Goal: Find specific page/section

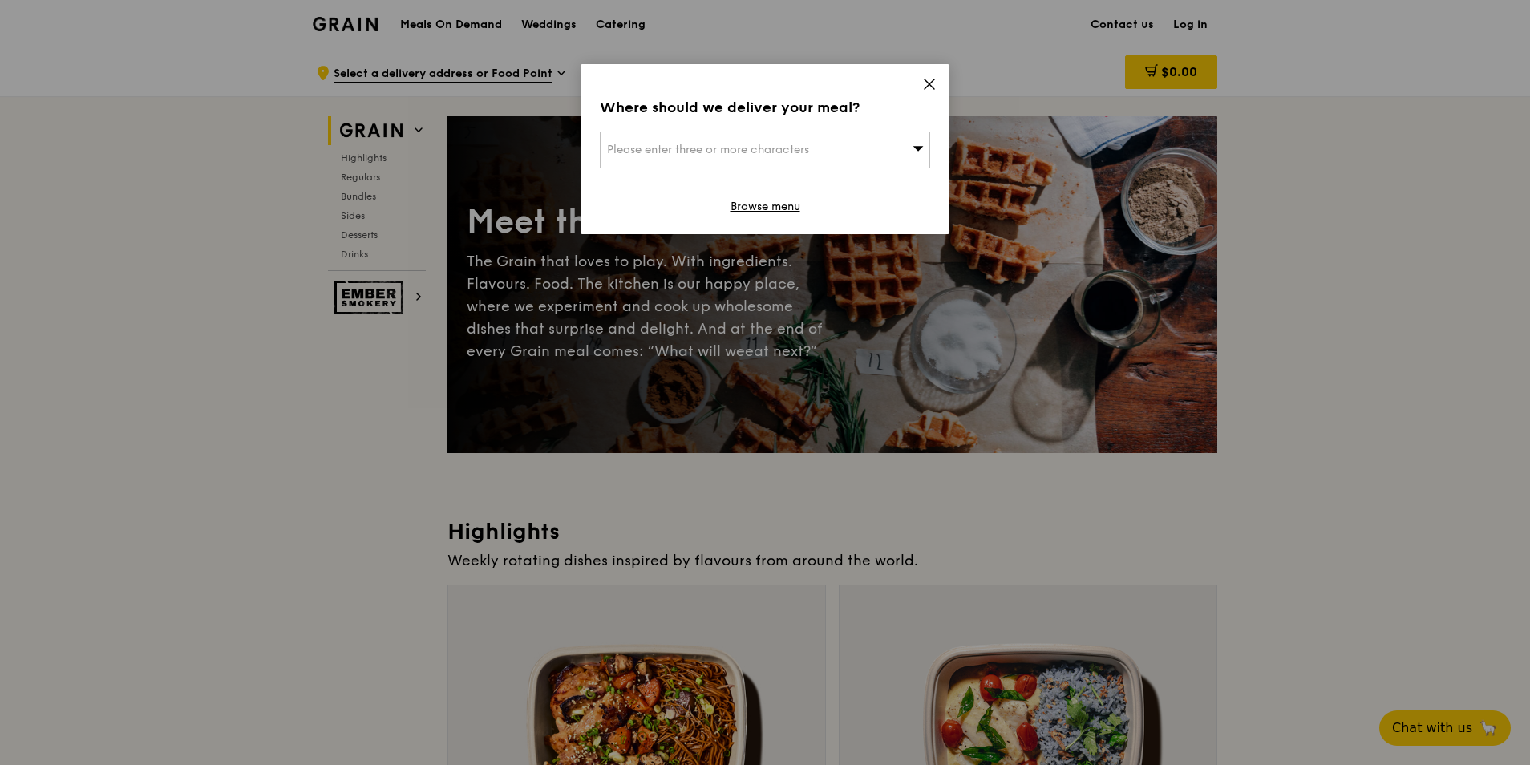
click at [774, 152] on span "Please enter three or more characters" at bounding box center [708, 150] width 202 height 14
click at [792, 145] on input "search" at bounding box center [765, 149] width 329 height 35
type input "m"
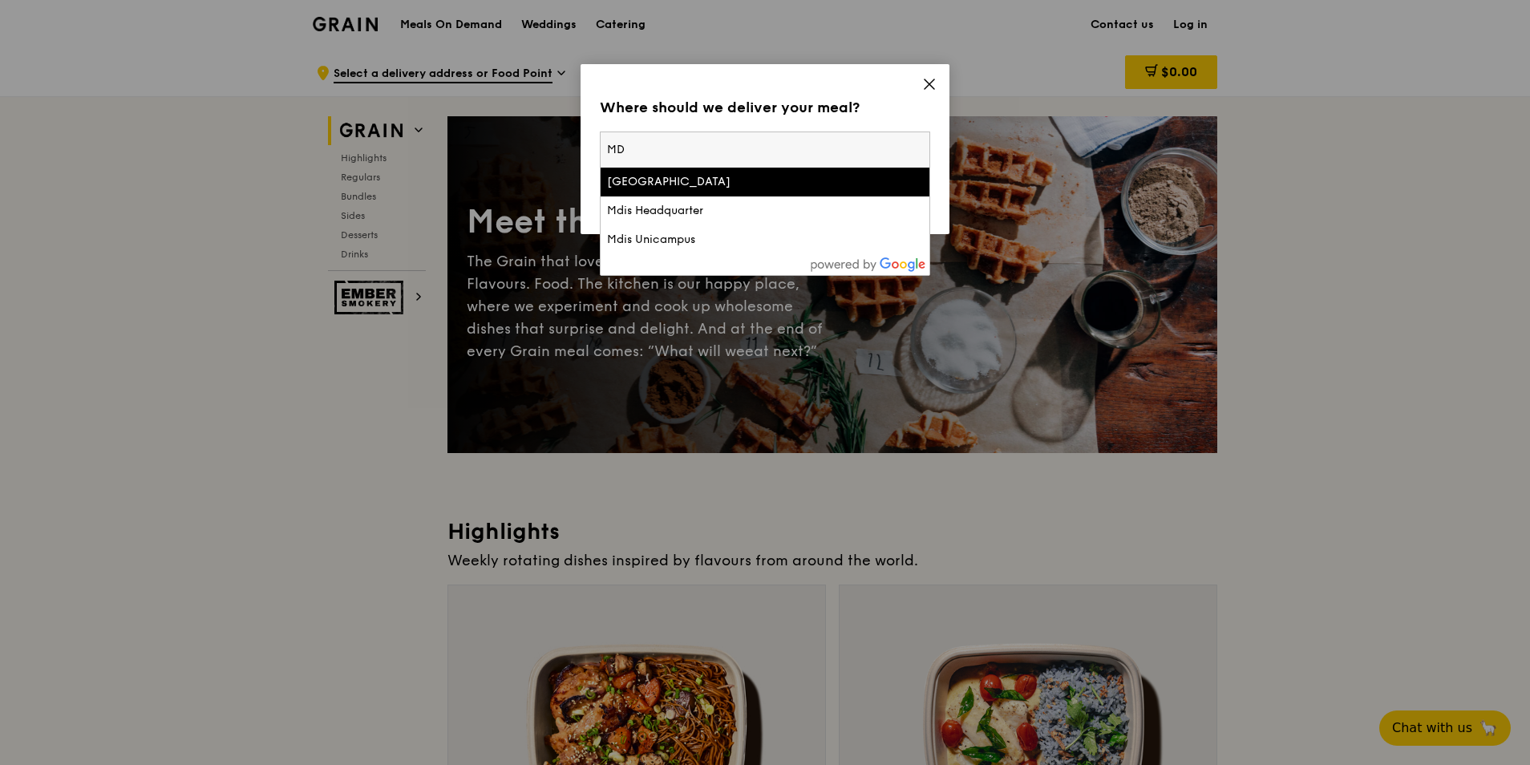
type input "M"
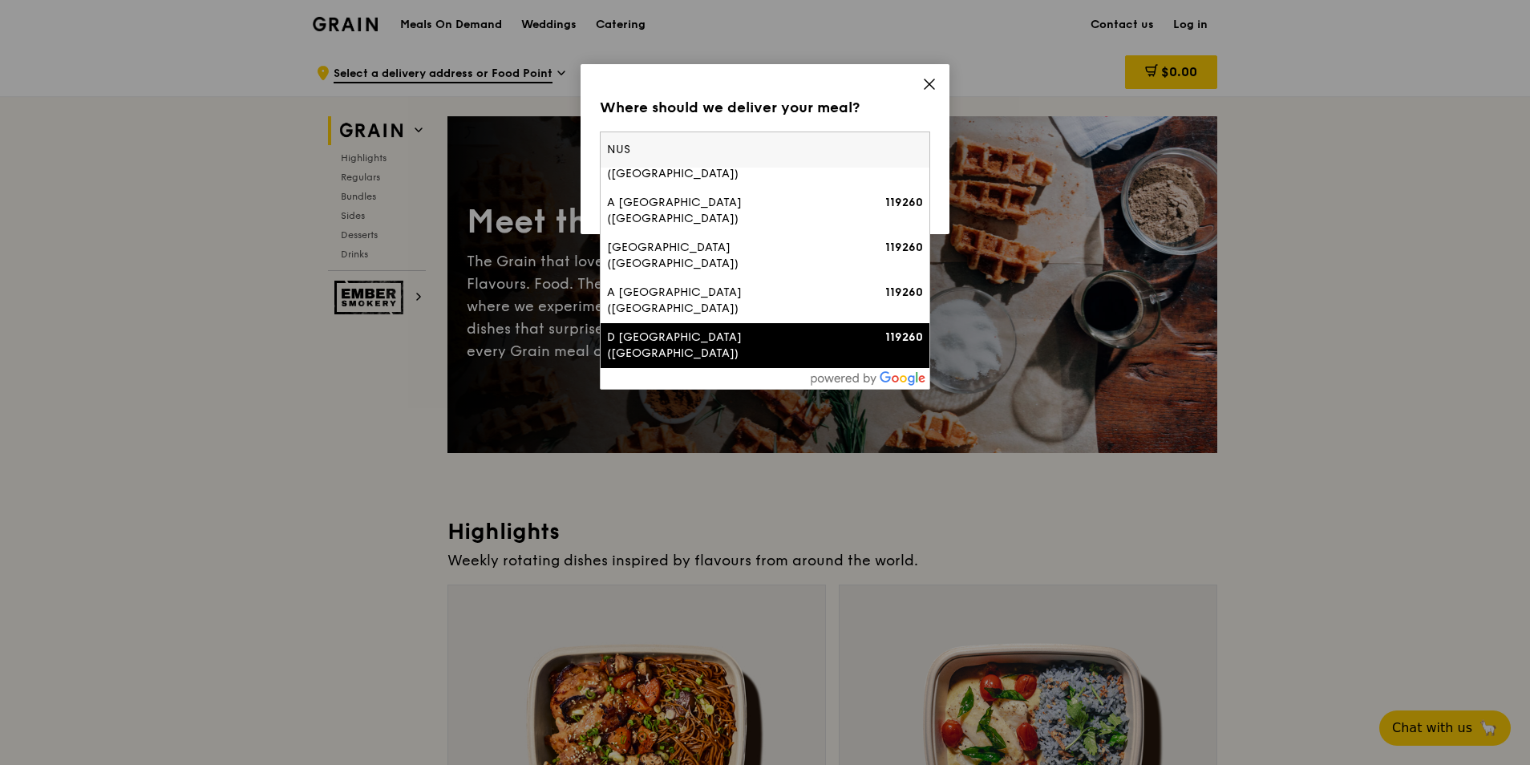
scroll to position [241, 0]
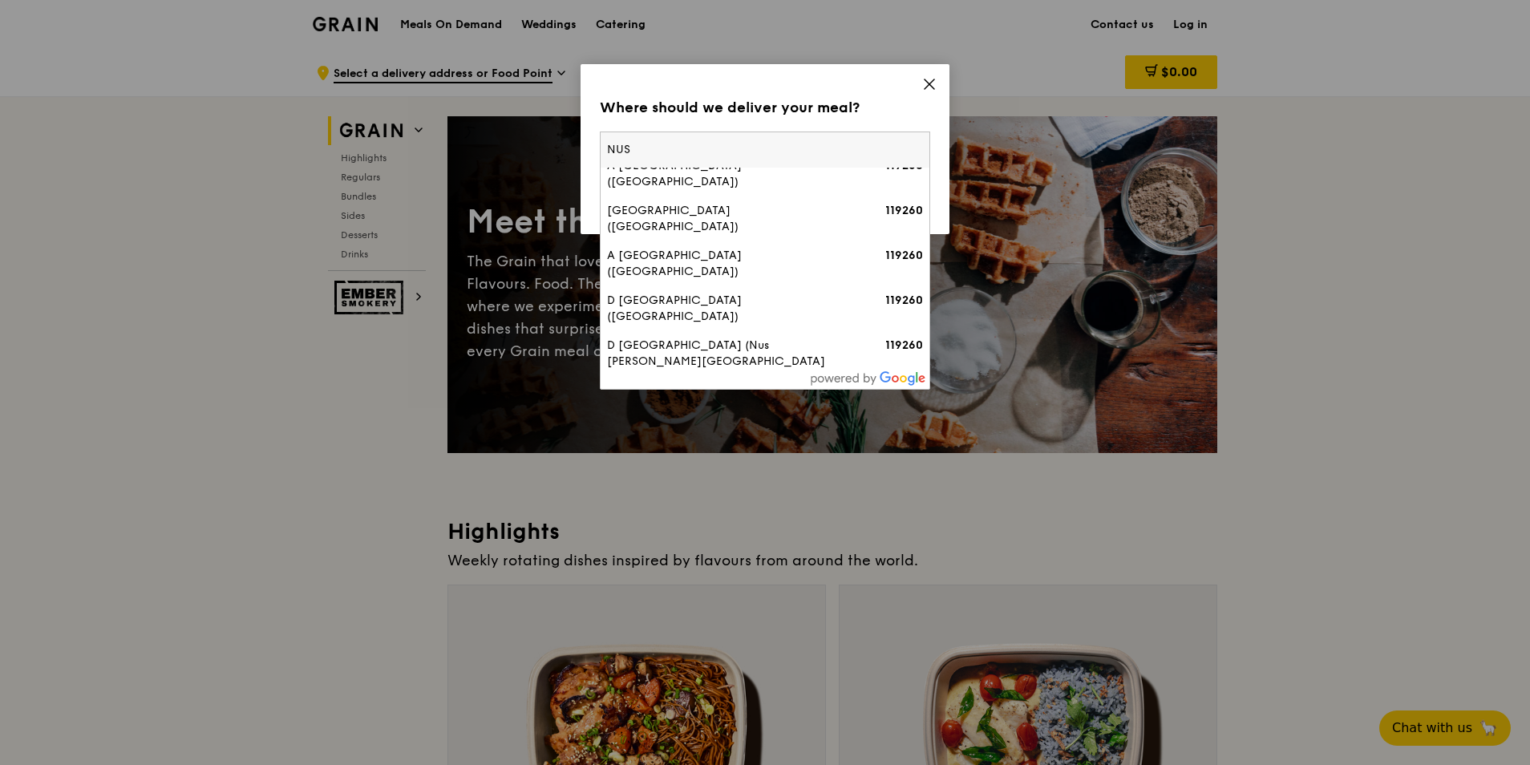
type input "NUS"
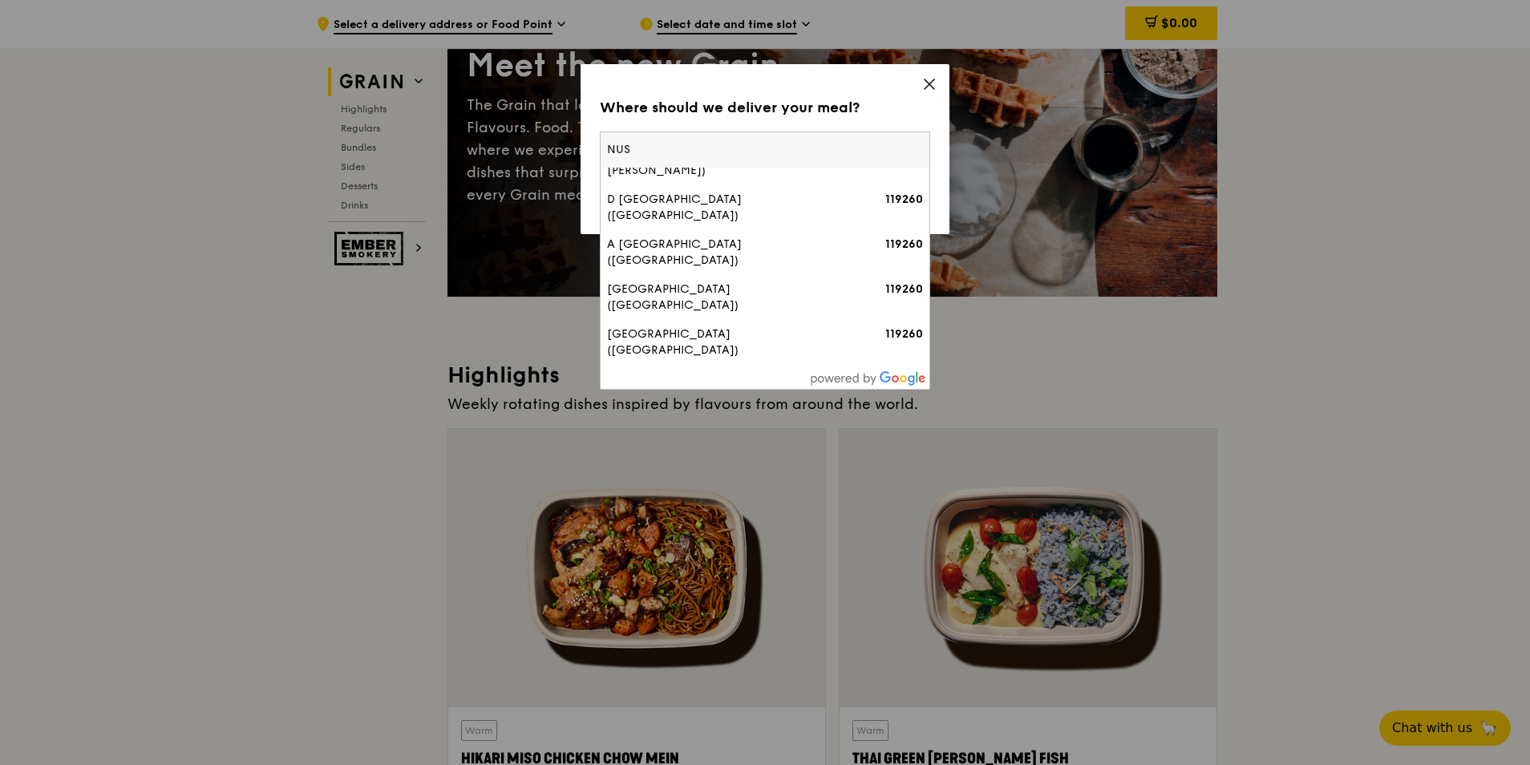
scroll to position [160, 0]
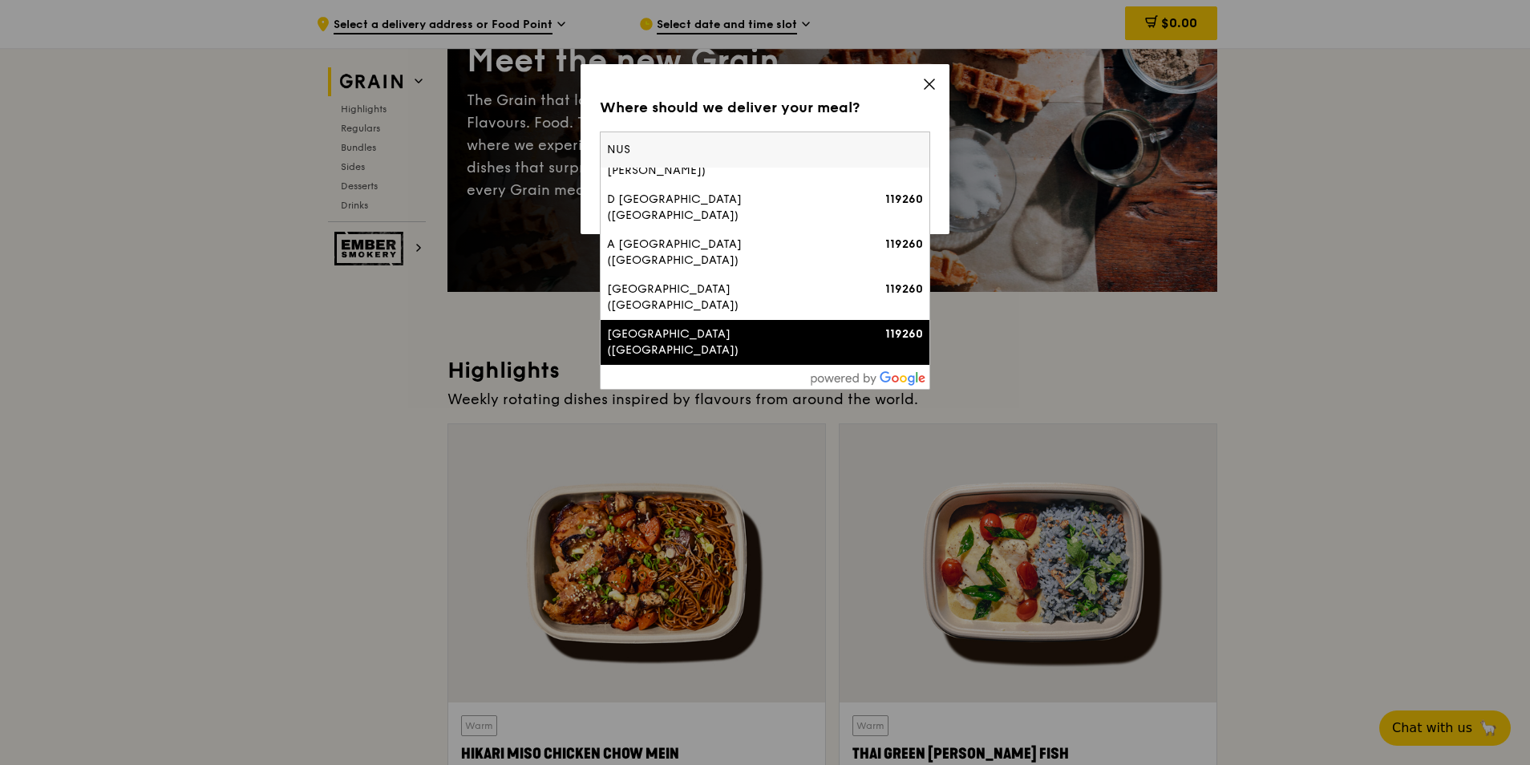
drag, startPoint x: 684, startPoint y: 152, endPoint x: 561, endPoint y: 146, distance: 122.9
click at [561, 146] on div "Where should we deliver your meal? Please enter three or more characters NUS E …" at bounding box center [765, 382] width 1530 height 765
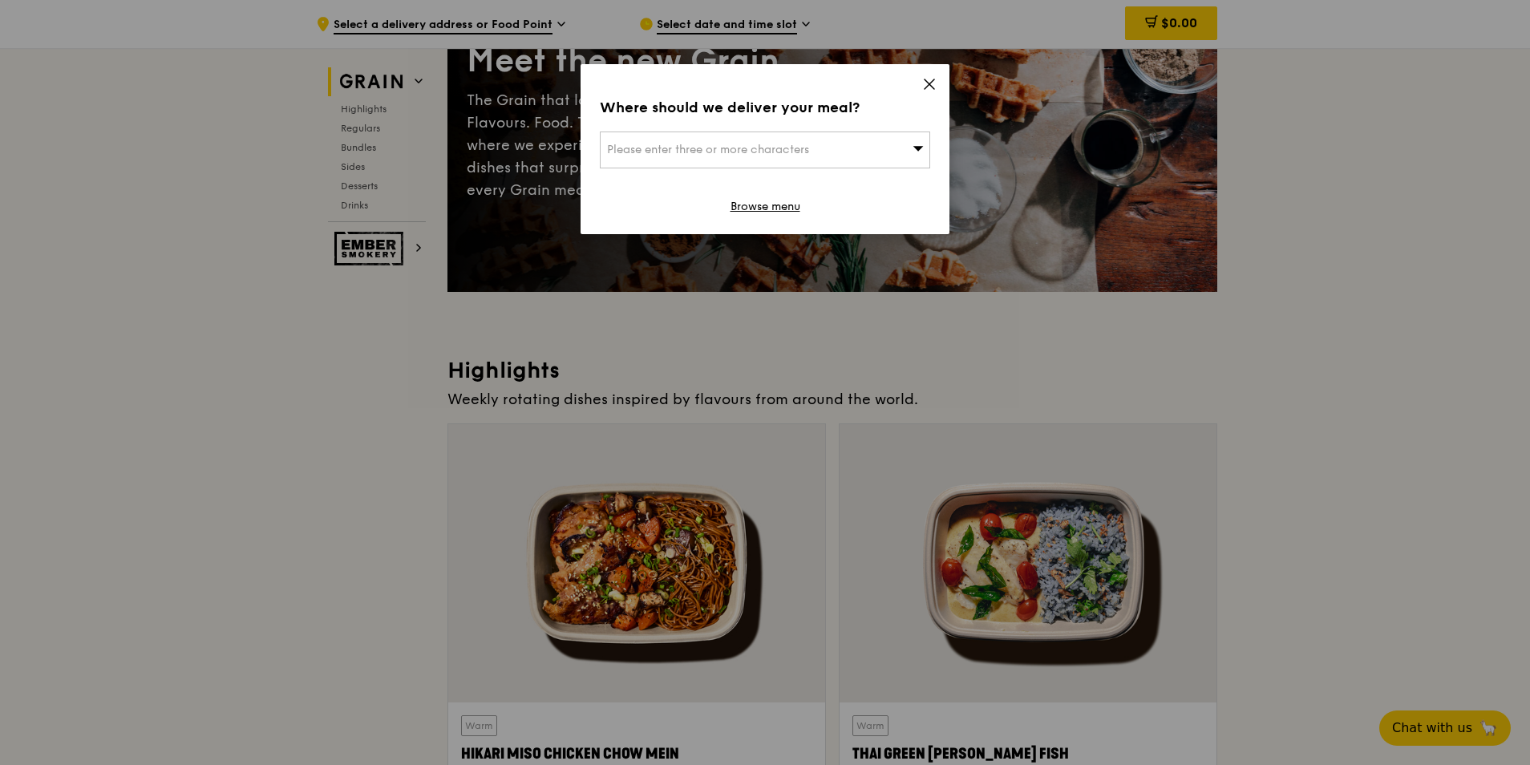
click at [692, 135] on div "Please enter three or more characters" at bounding box center [765, 150] width 330 height 37
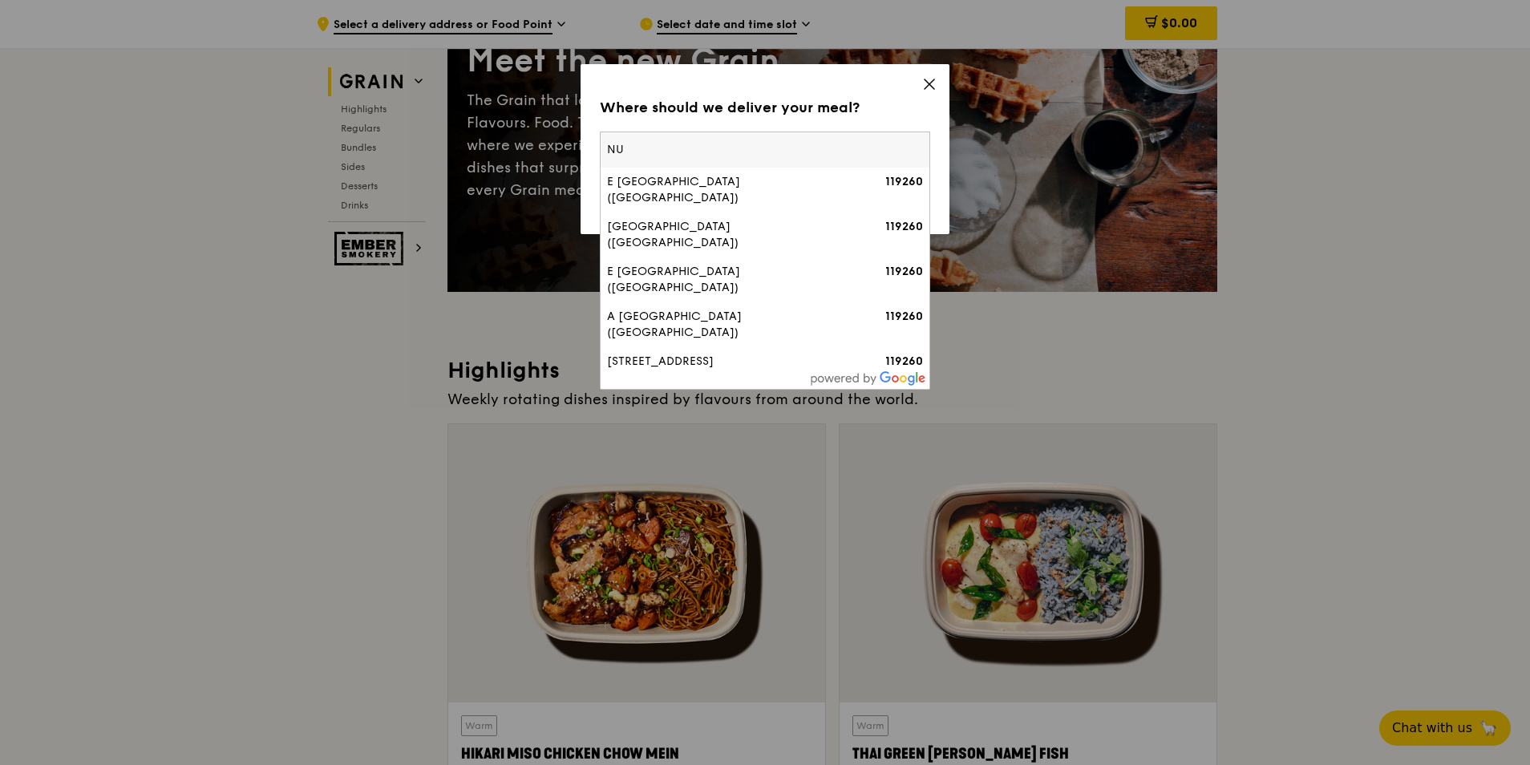
type input "N"
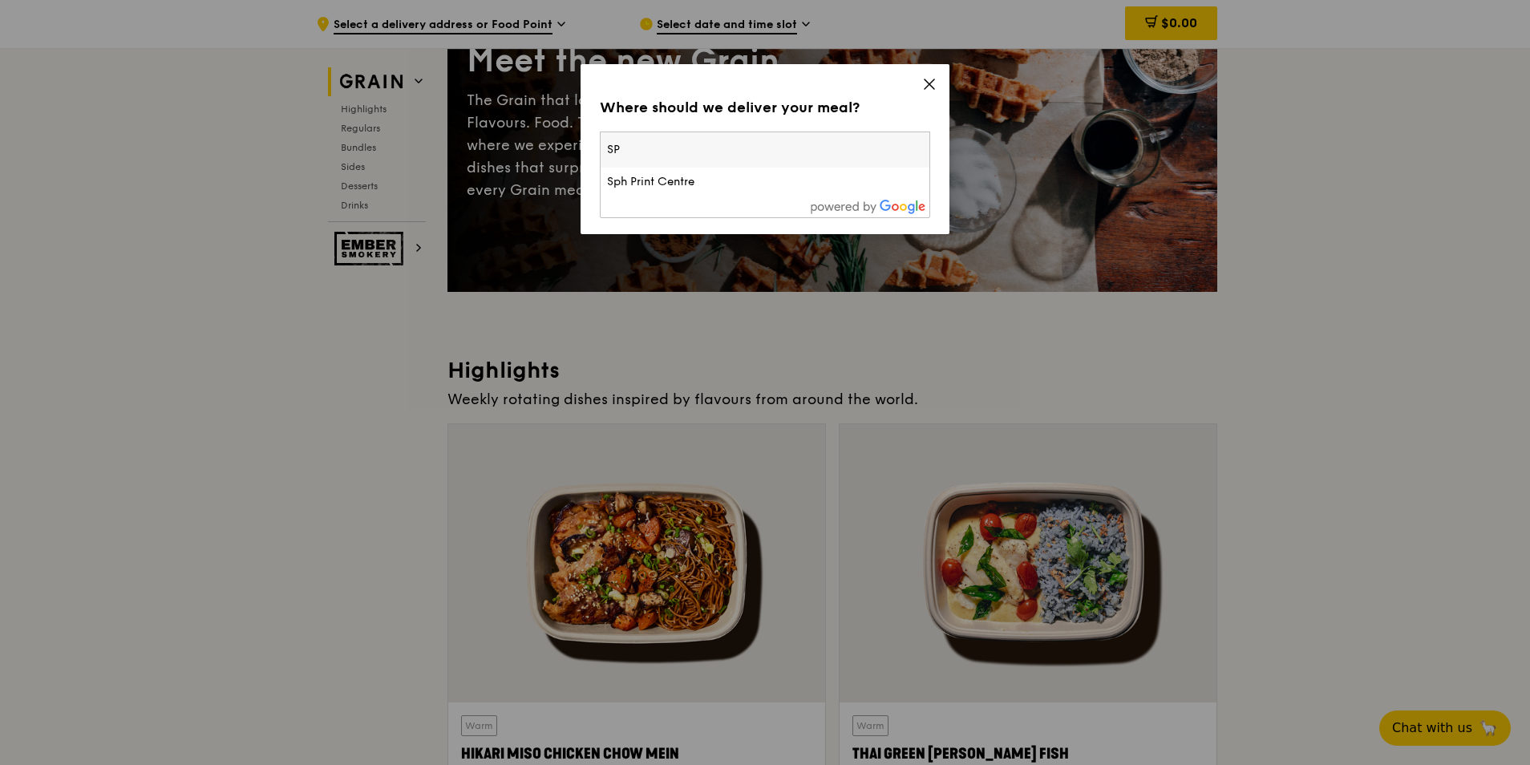
type input "S"
type input "NUS"
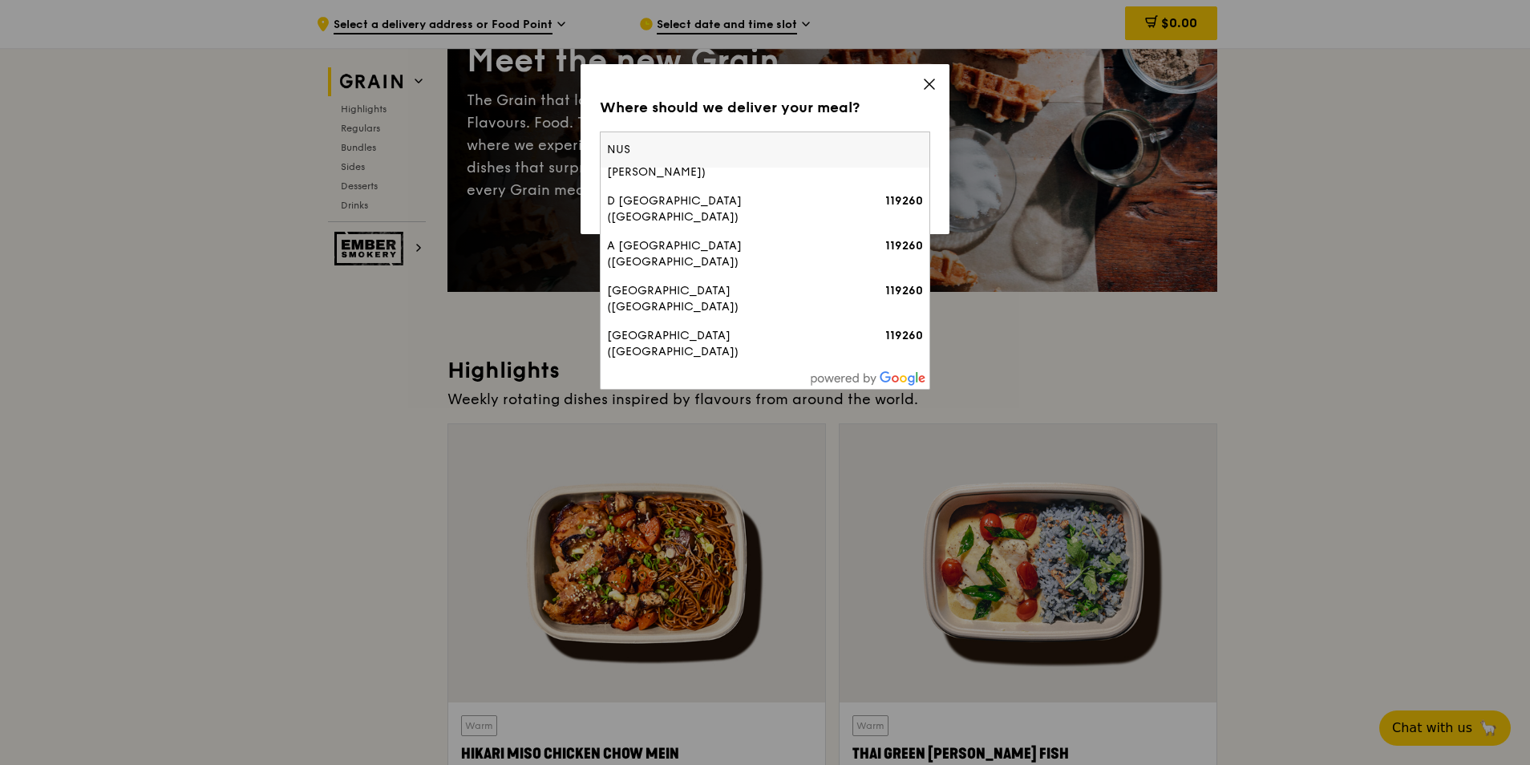
scroll to position [569, 0]
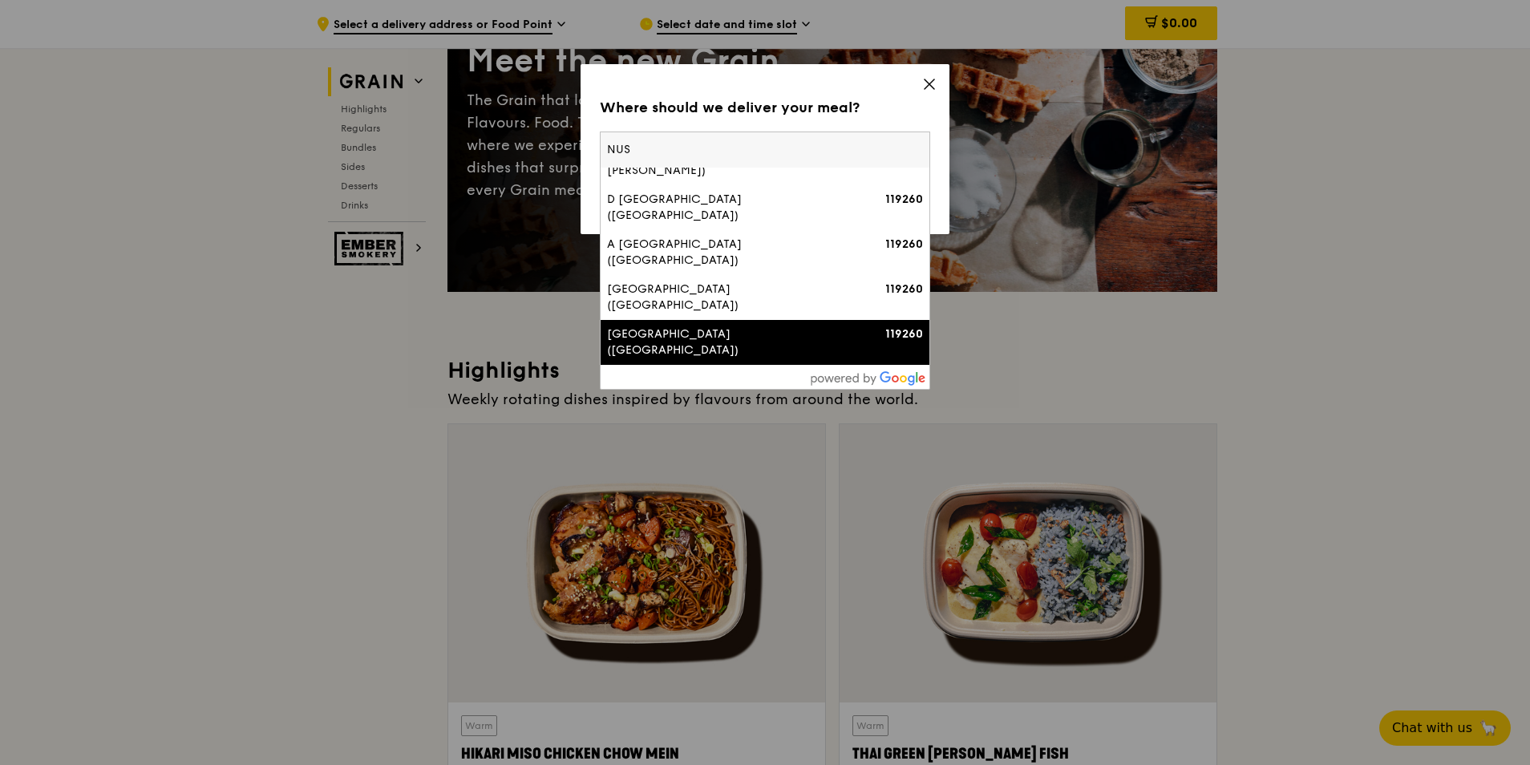
click at [938, 85] on div "Where should we deliver your meal? Please enter three or more characters NUS E …" at bounding box center [765, 149] width 369 height 170
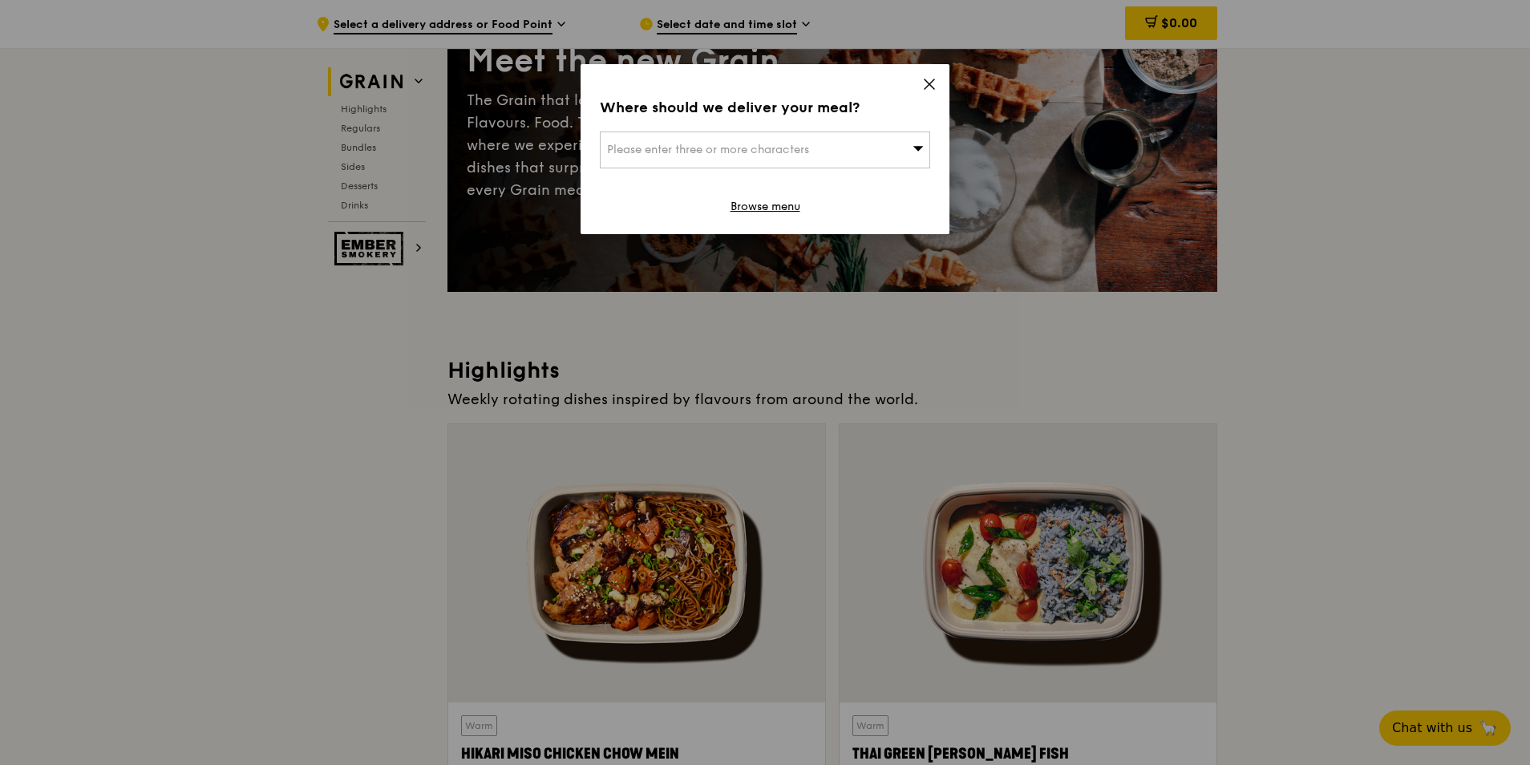
click at [927, 80] on icon at bounding box center [929, 84] width 14 height 14
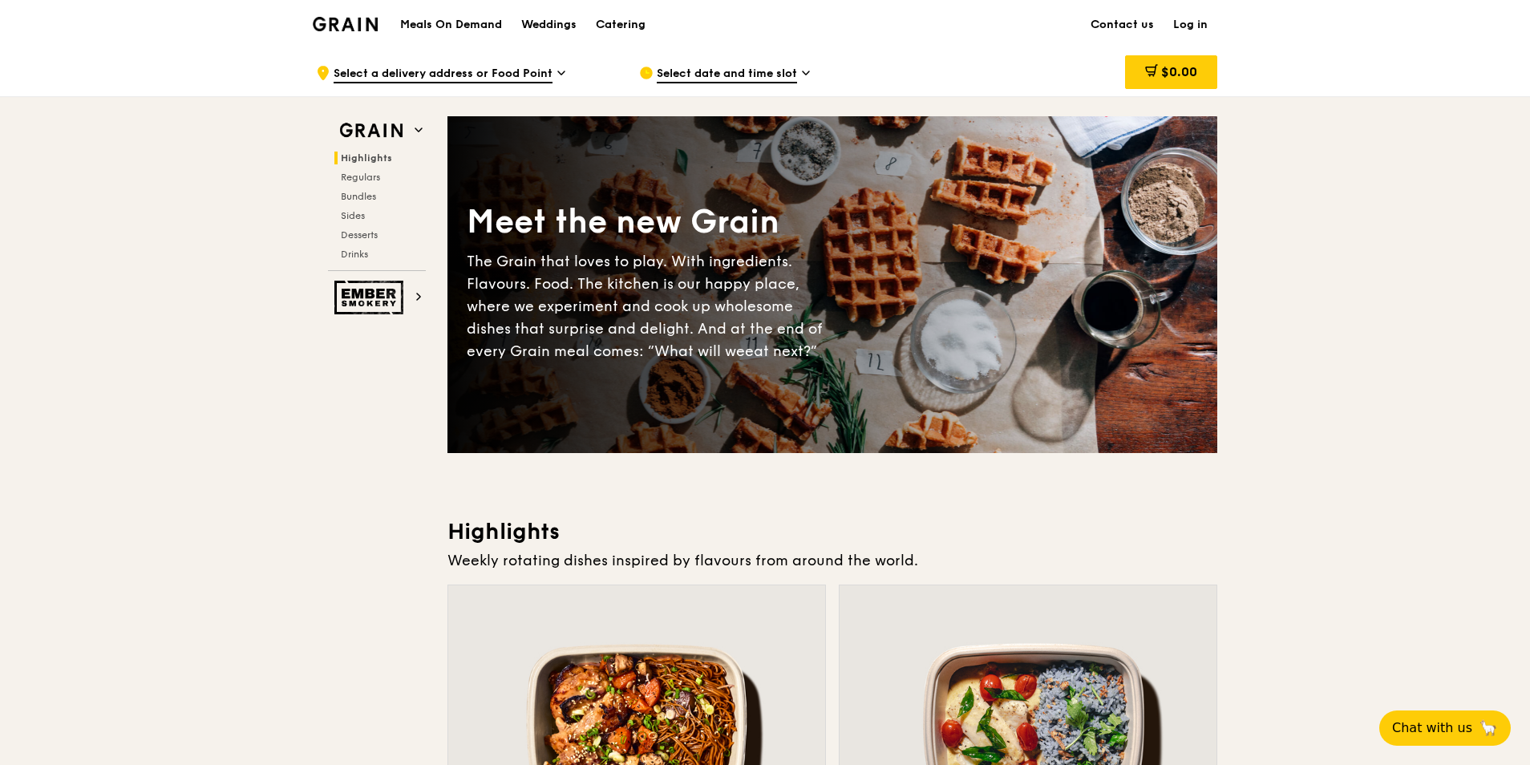
scroll to position [481, 0]
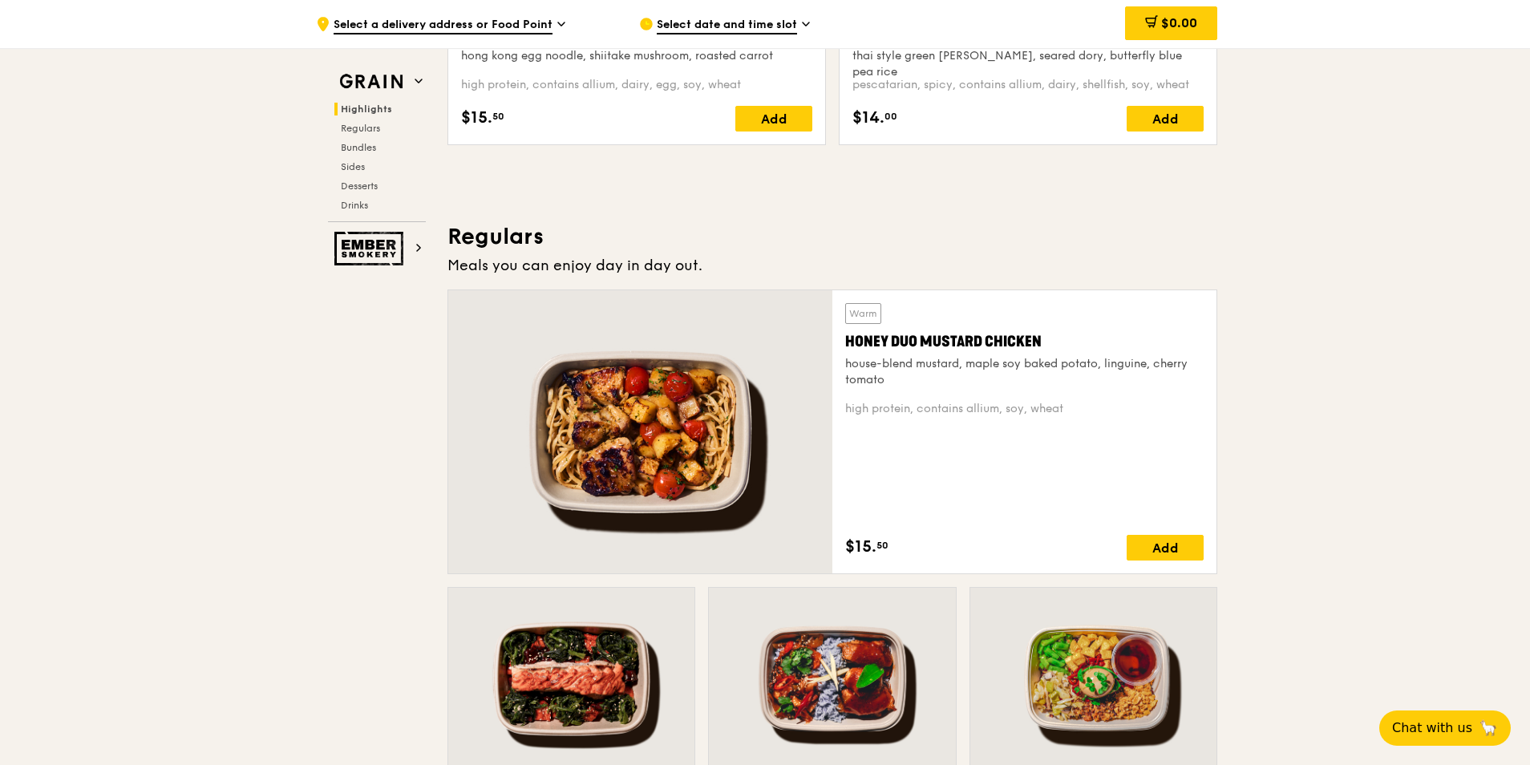
scroll to position [882, 0]
